Goal: Task Accomplishment & Management: Manage account settings

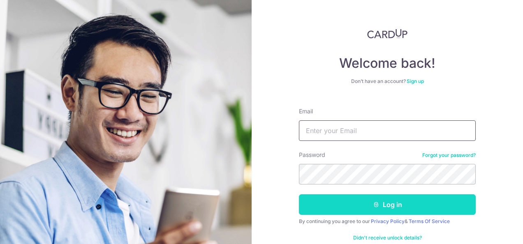
type input "[PERSON_NAME][EMAIL_ADDRESS][PERSON_NAME][DOMAIN_NAME]"
click at [387, 208] on button "Log in" at bounding box center [387, 205] width 177 height 21
